Goal: Information Seeking & Learning: Learn about a topic

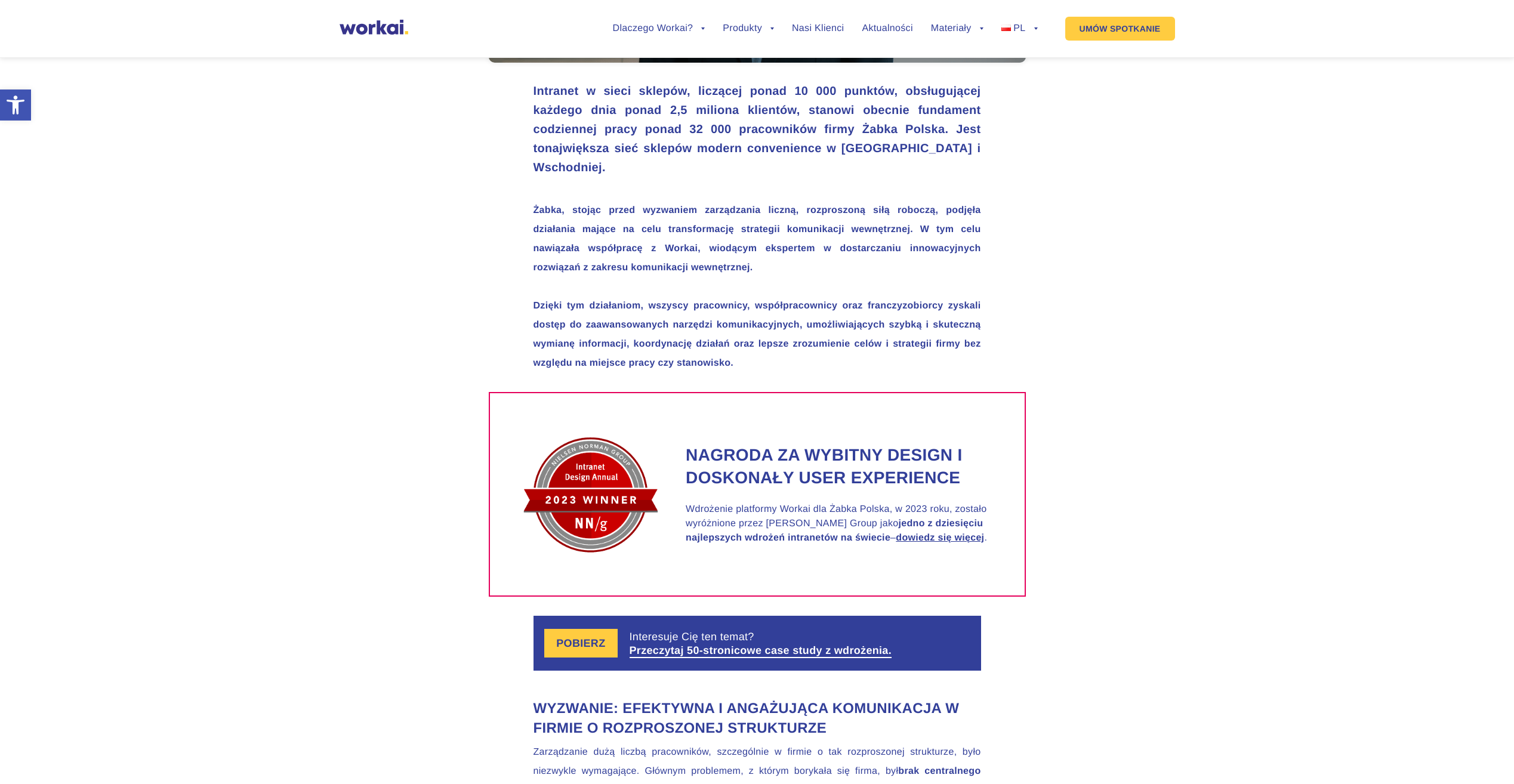
scroll to position [775, 0]
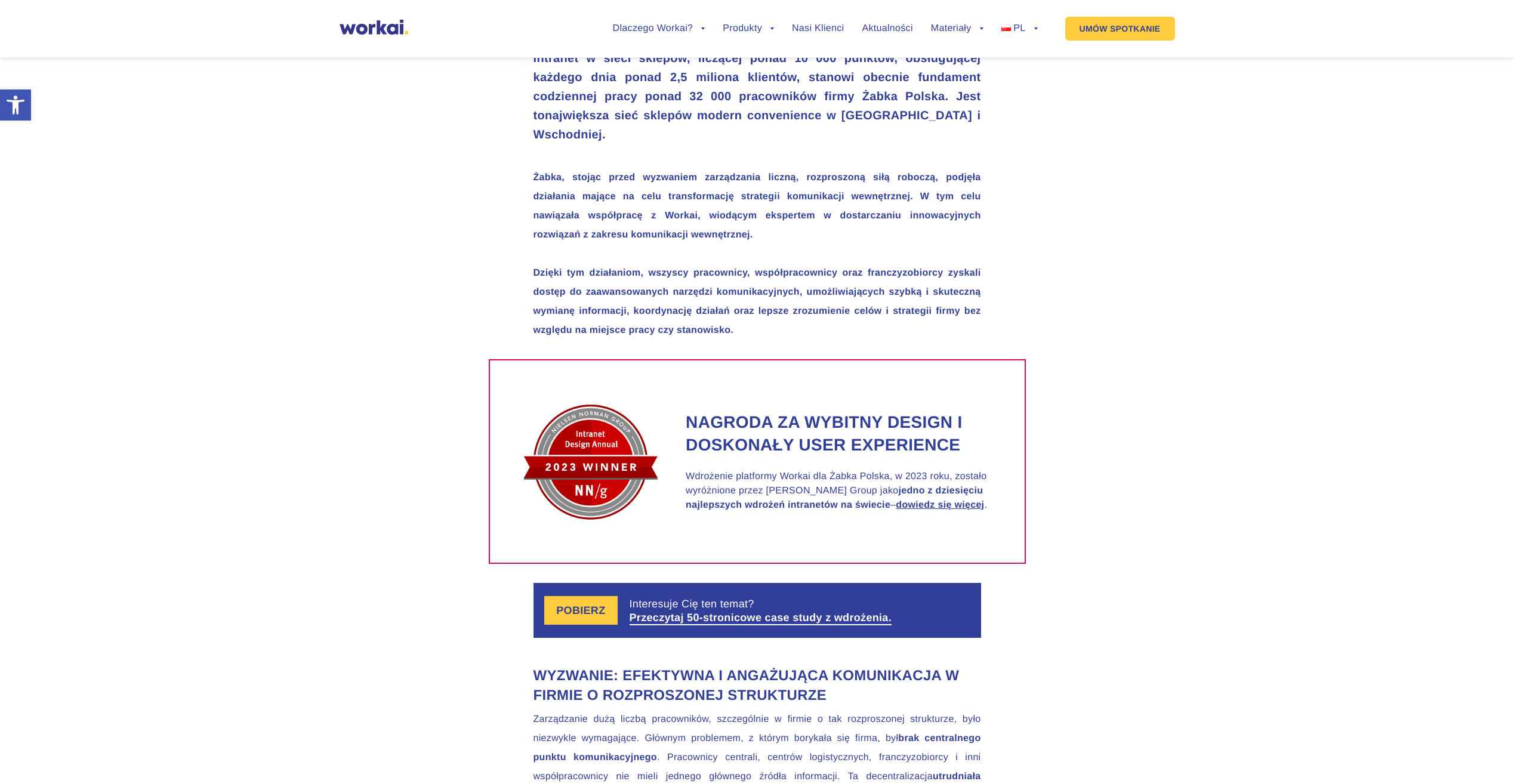
click at [594, 613] on label "POBIERZ" at bounding box center [581, 610] width 73 height 29
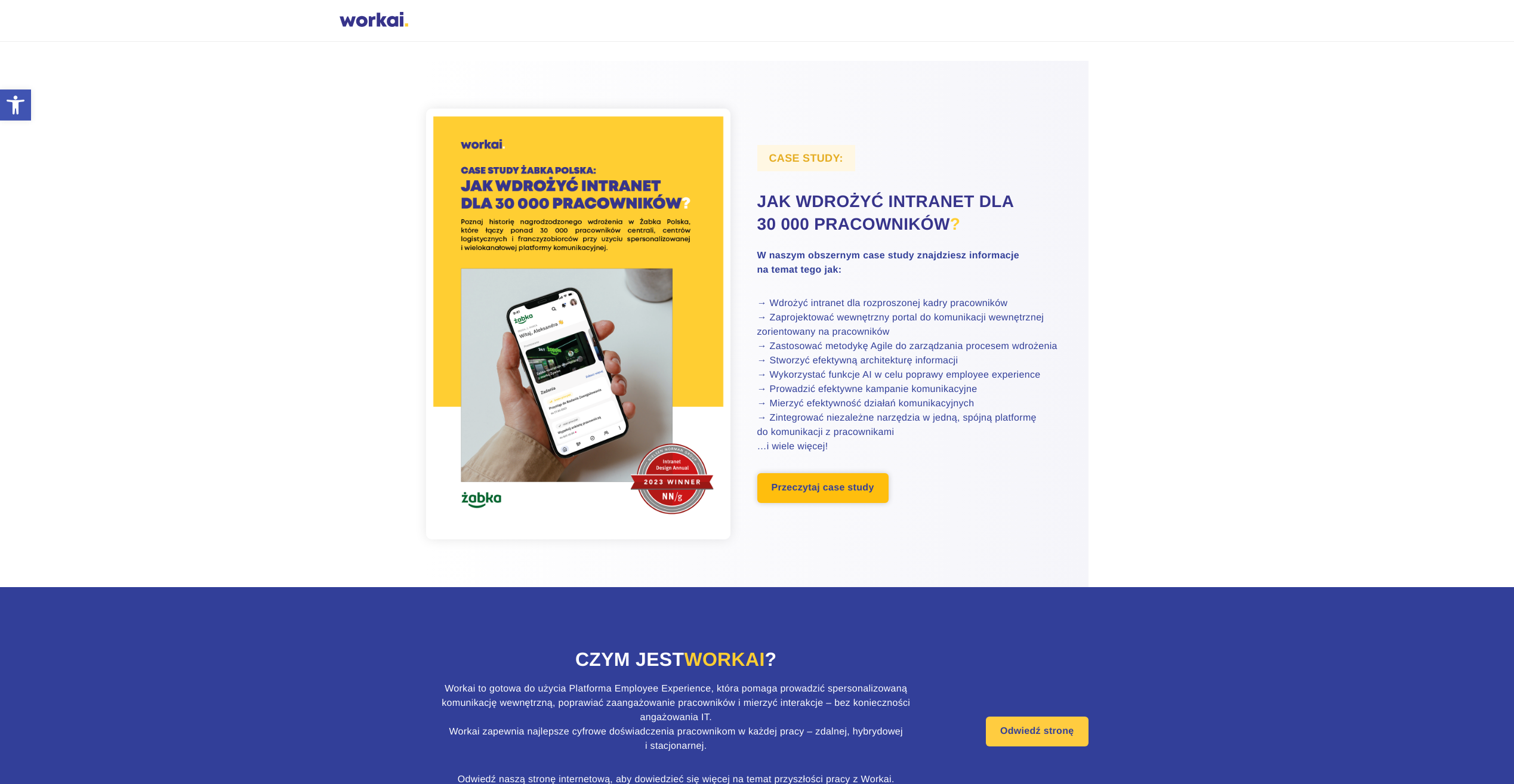
click at [796, 484] on link "Przeczytaj case study" at bounding box center [822, 488] width 131 height 30
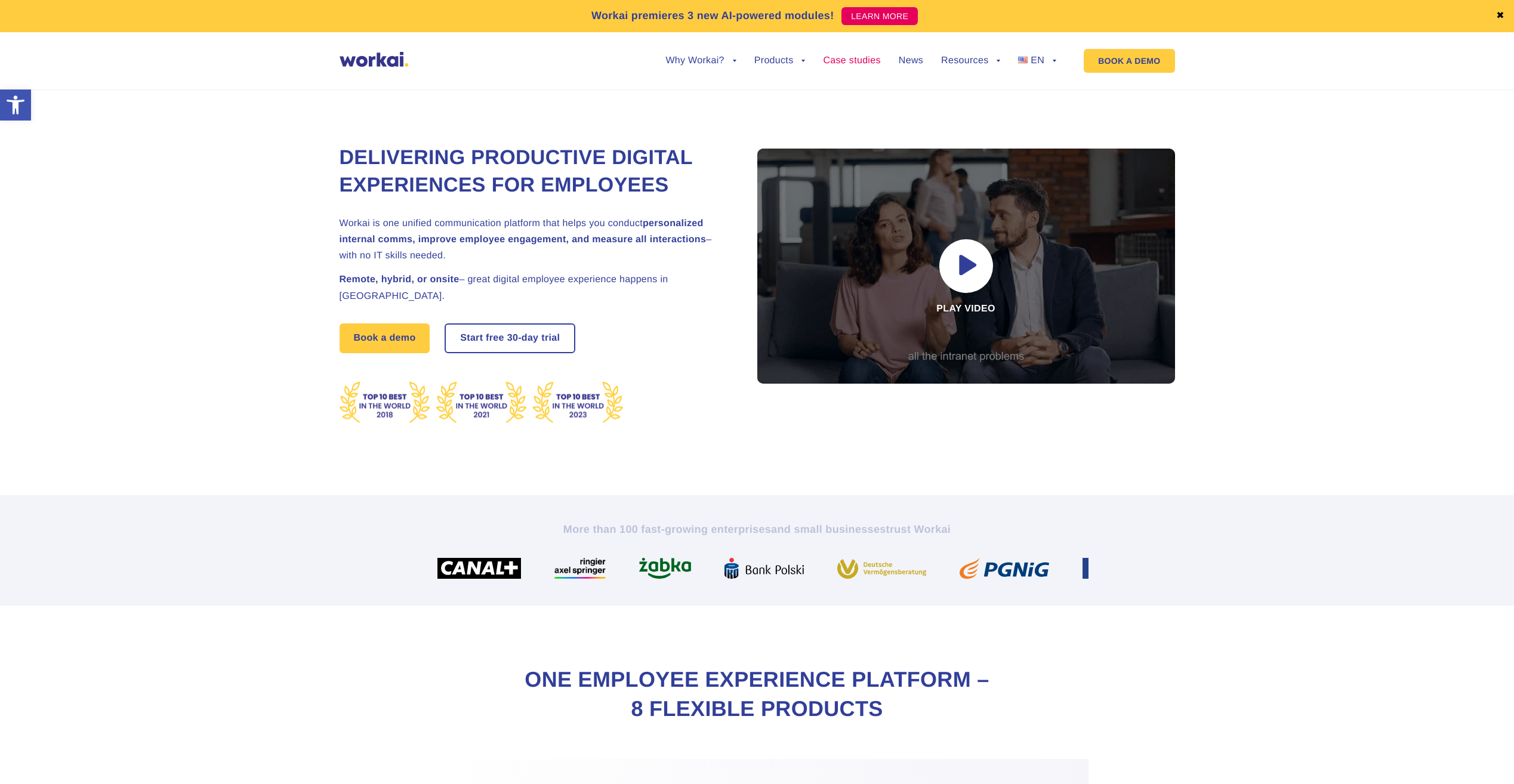
click at [848, 62] on link "Case studies" at bounding box center [852, 61] width 57 height 10
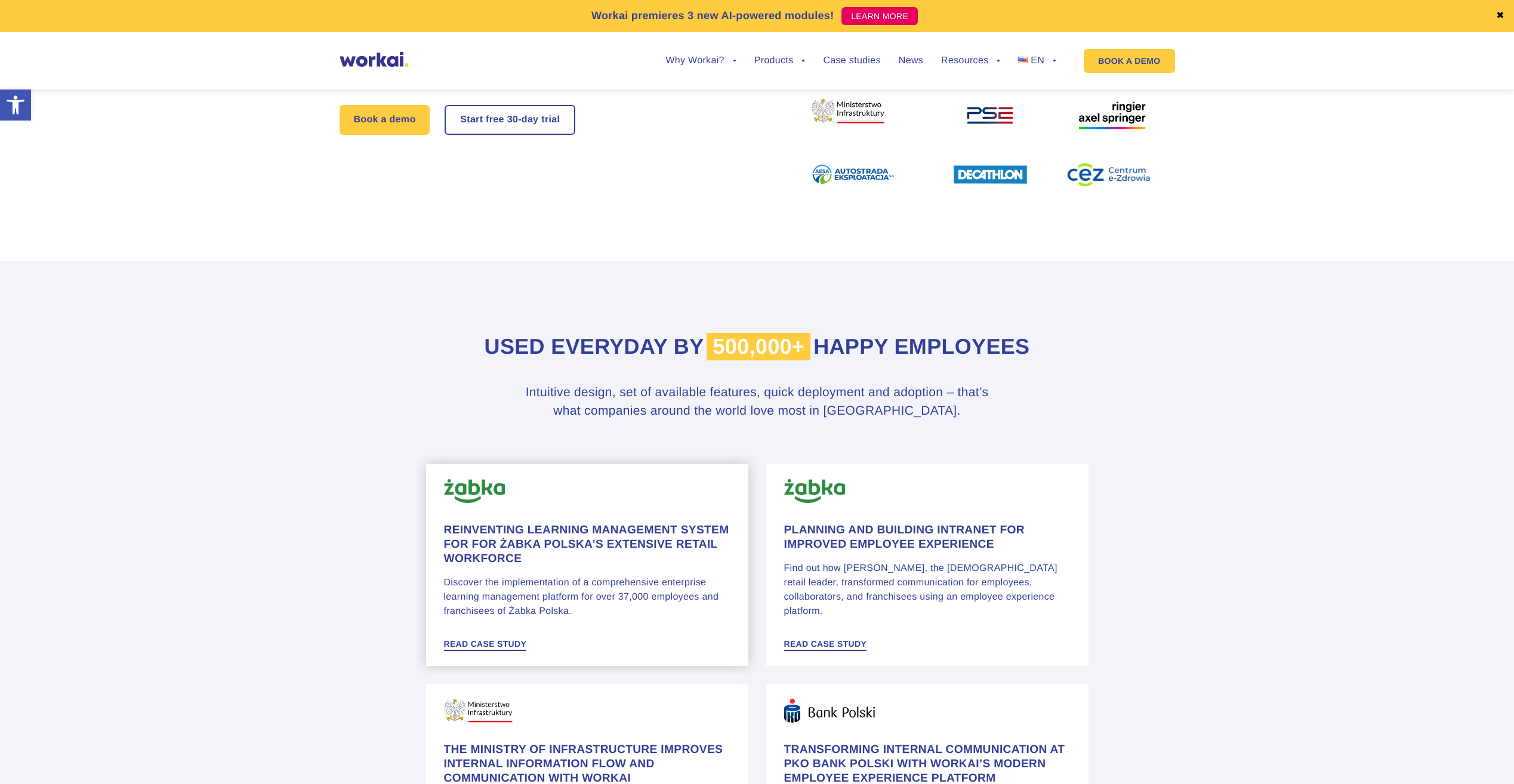
scroll to position [358, 0]
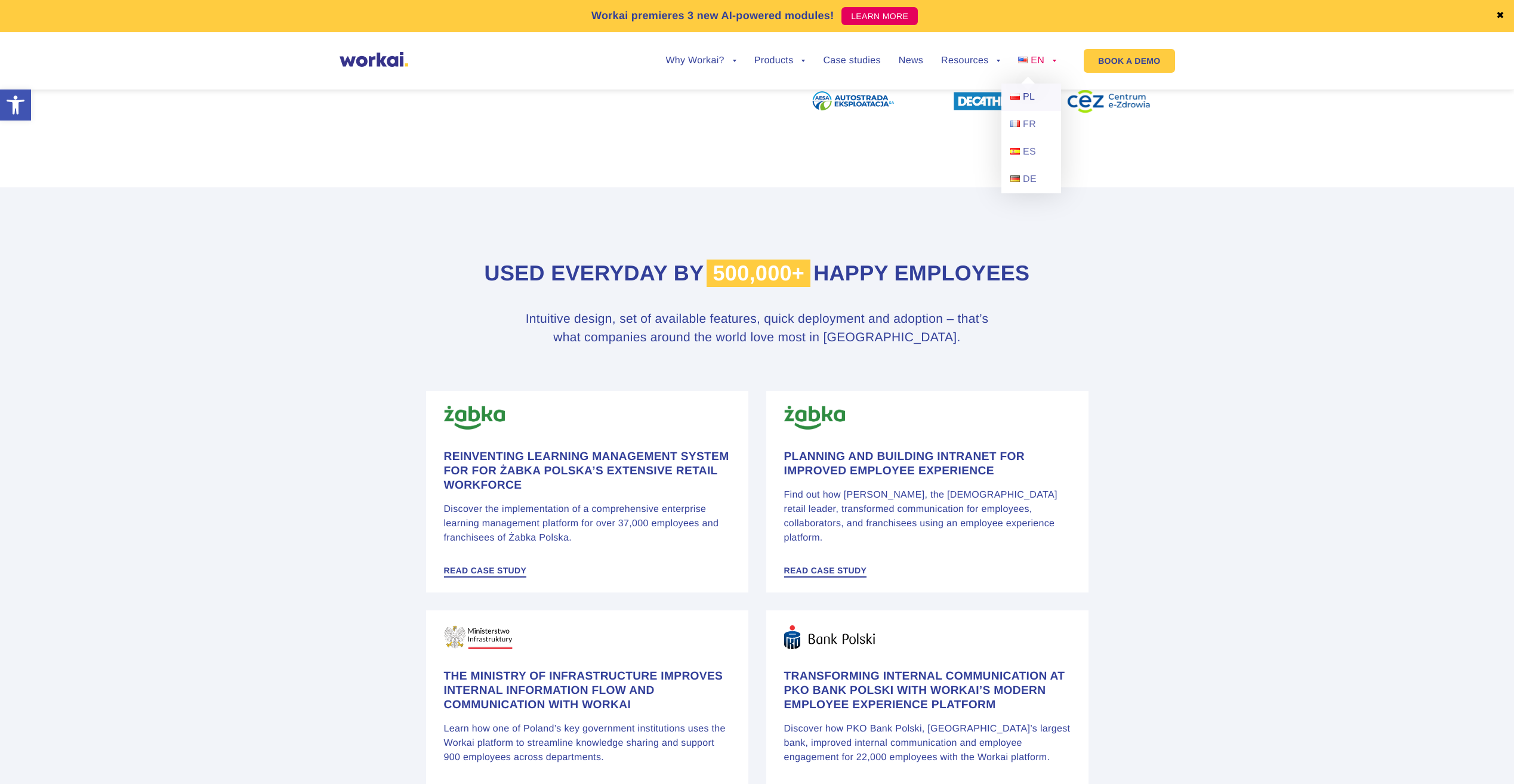
click at [1029, 96] on span "PL" at bounding box center [1028, 97] width 12 height 10
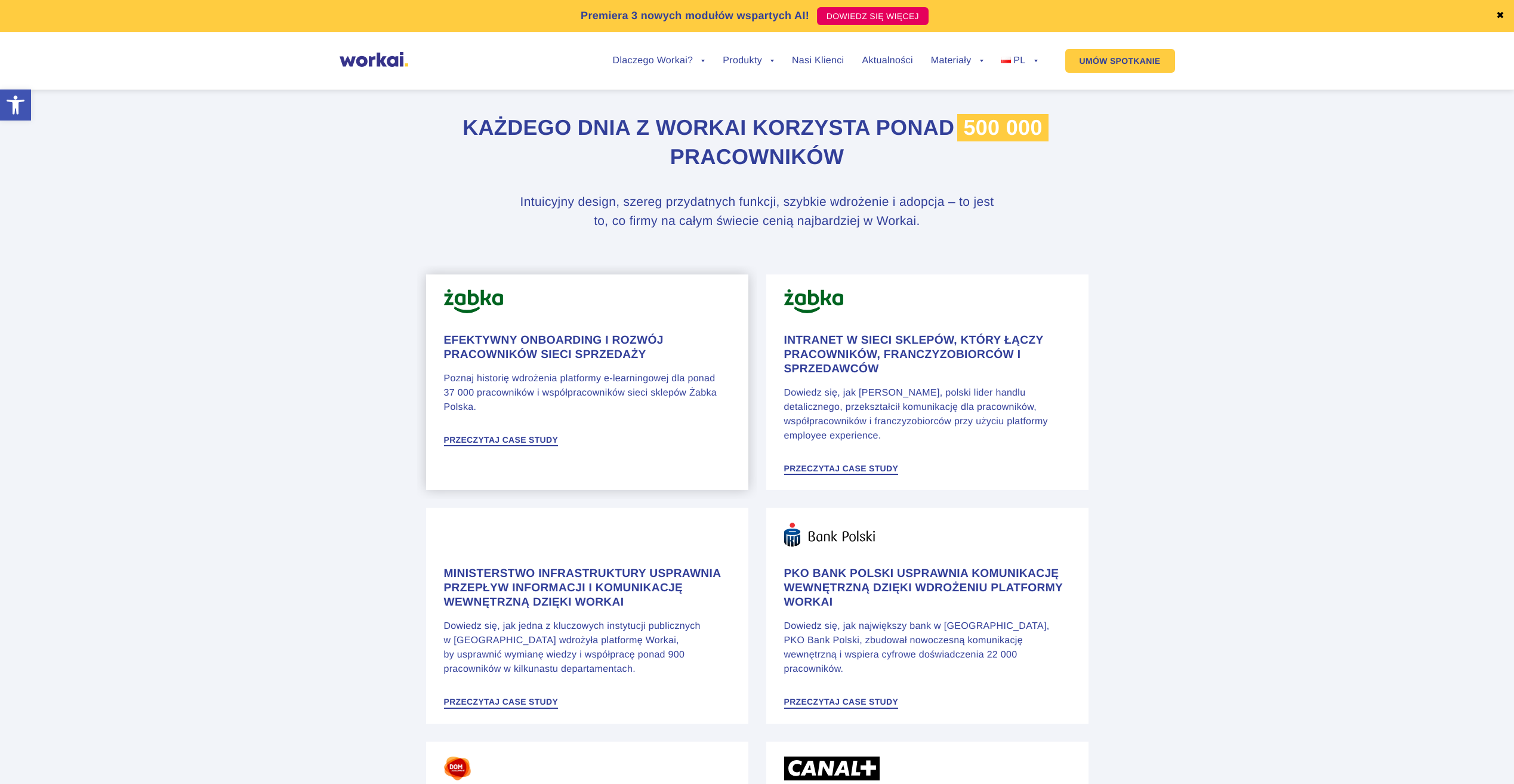
scroll to position [537, 0]
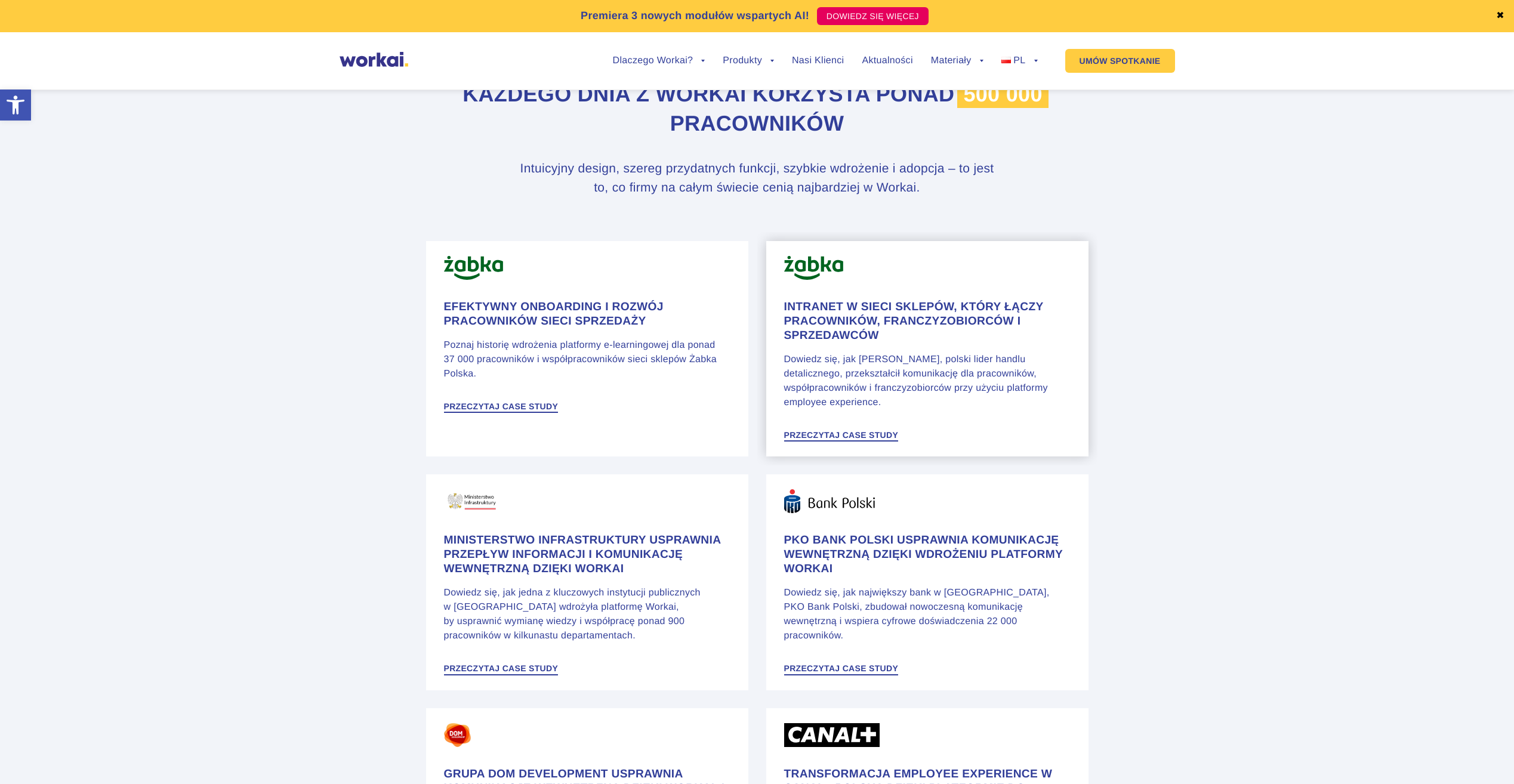
click at [917, 338] on h4 "Intranet w sieci sklepów, który łączy pracowników, franczyzobiorców i sprzedawc…" at bounding box center [927, 321] width 287 height 43
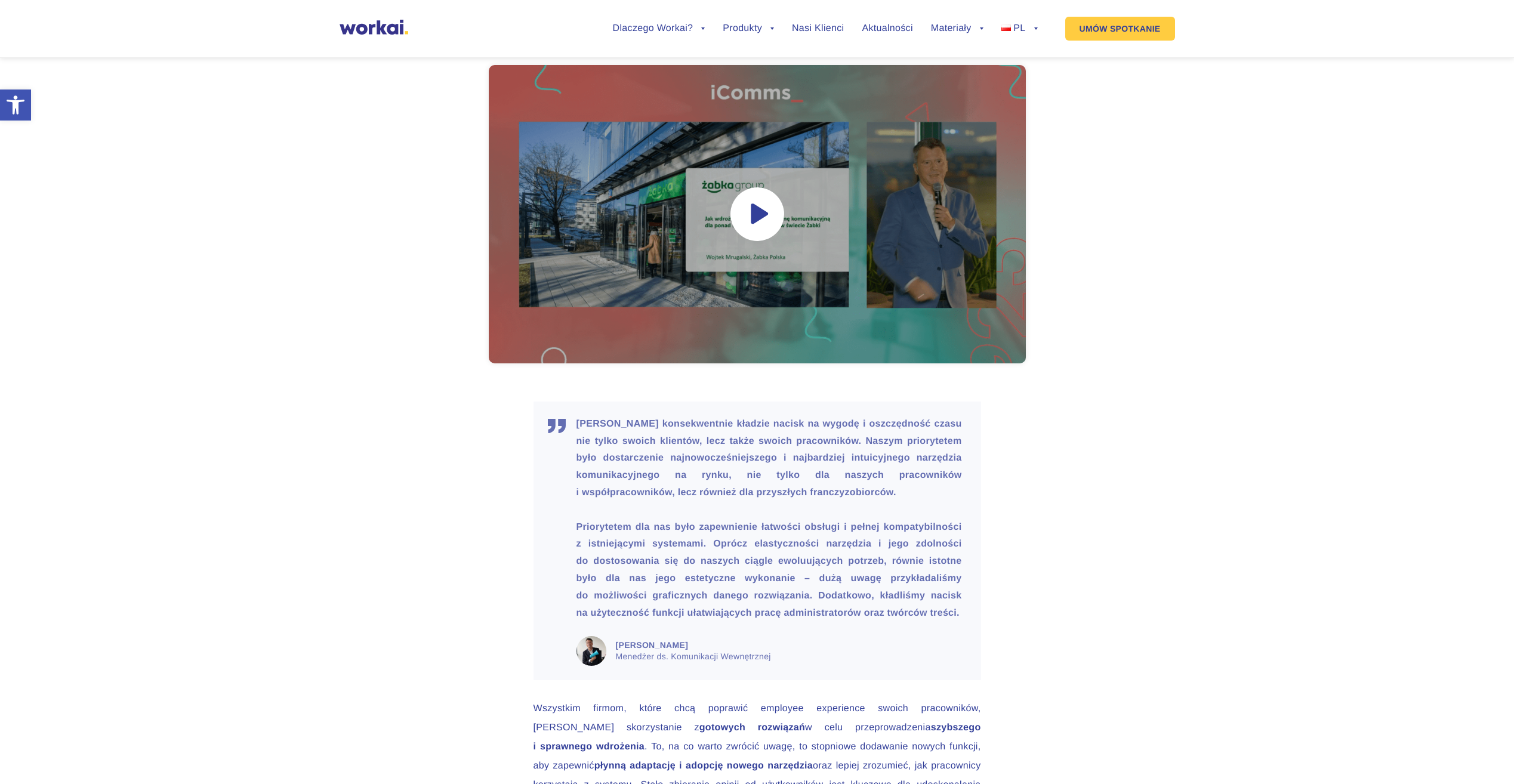
scroll to position [3345, 0]
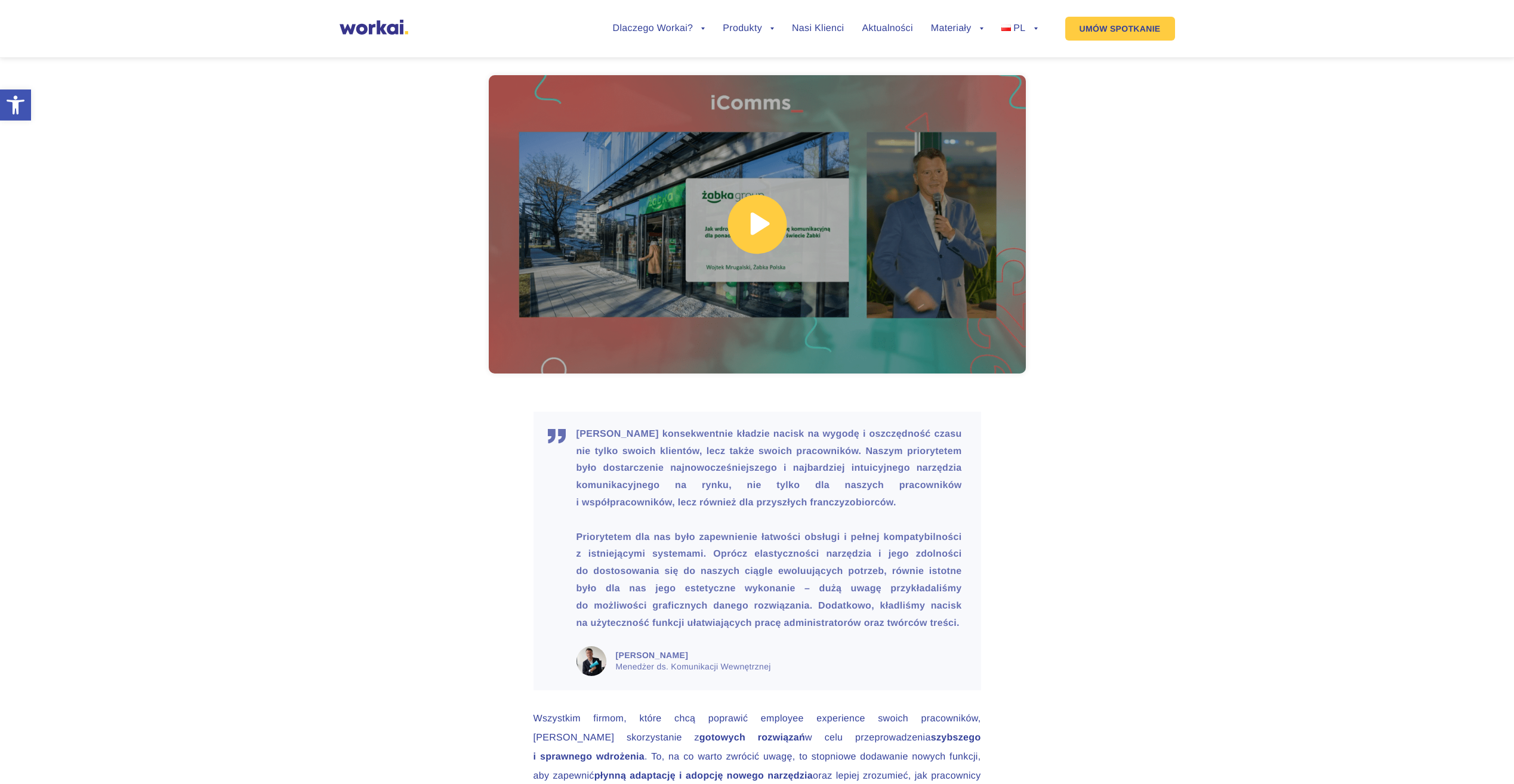
click at [720, 129] on link at bounding box center [757, 225] width 537 height 298
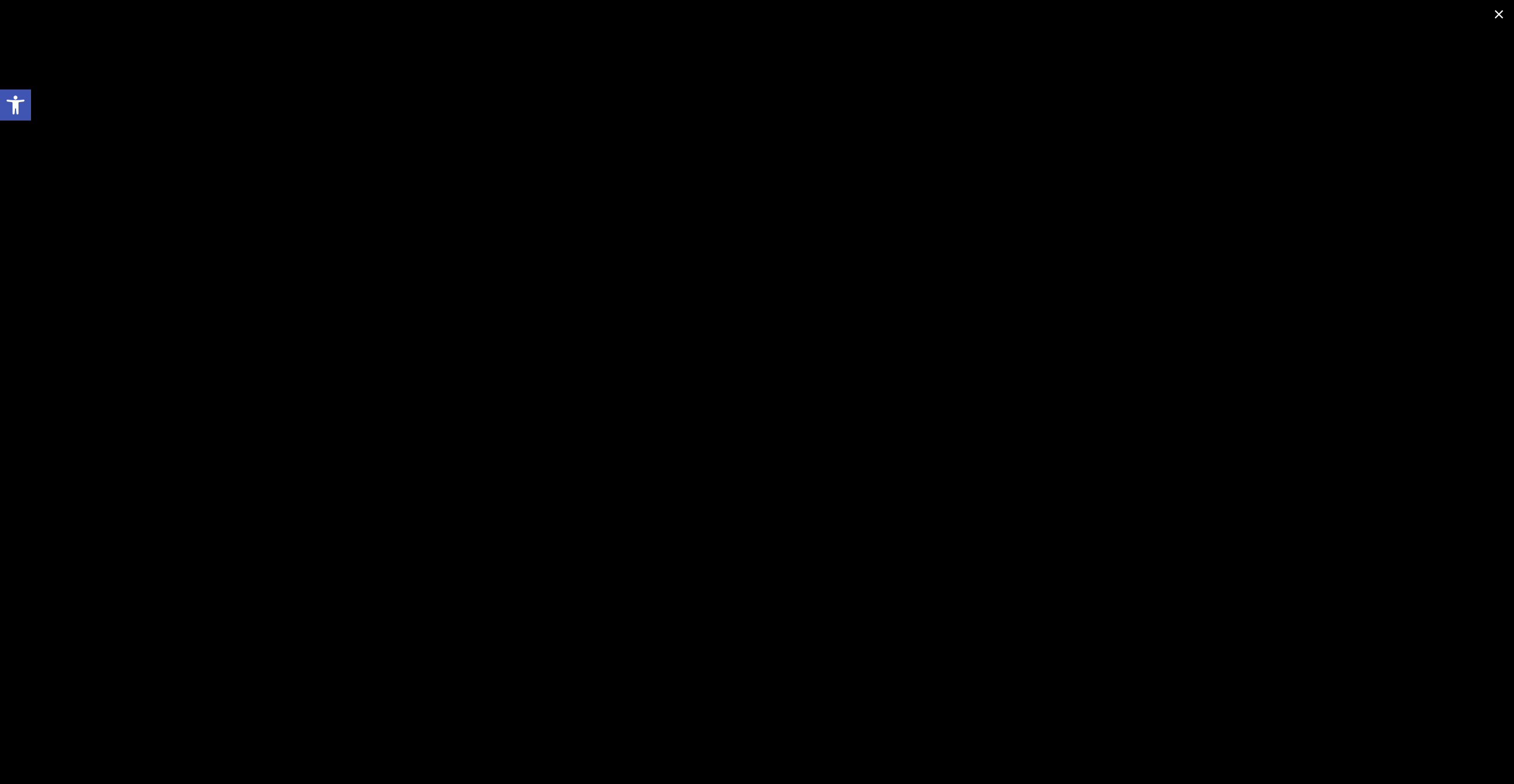
click at [1501, 9] on span at bounding box center [1500, 13] width 30 height 28
